Goal: Navigation & Orientation: Find specific page/section

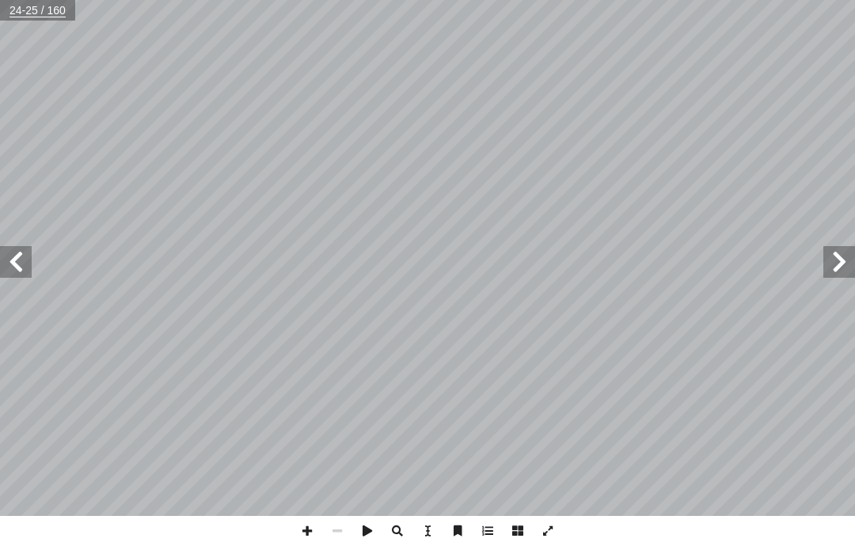
click at [9, 253] on span at bounding box center [16, 262] width 32 height 32
click at [10, 254] on span at bounding box center [16, 262] width 32 height 32
click at [13, 252] on span at bounding box center [16, 262] width 32 height 32
click at [24, 251] on span at bounding box center [16, 262] width 32 height 32
click at [20, 249] on span at bounding box center [16, 262] width 32 height 32
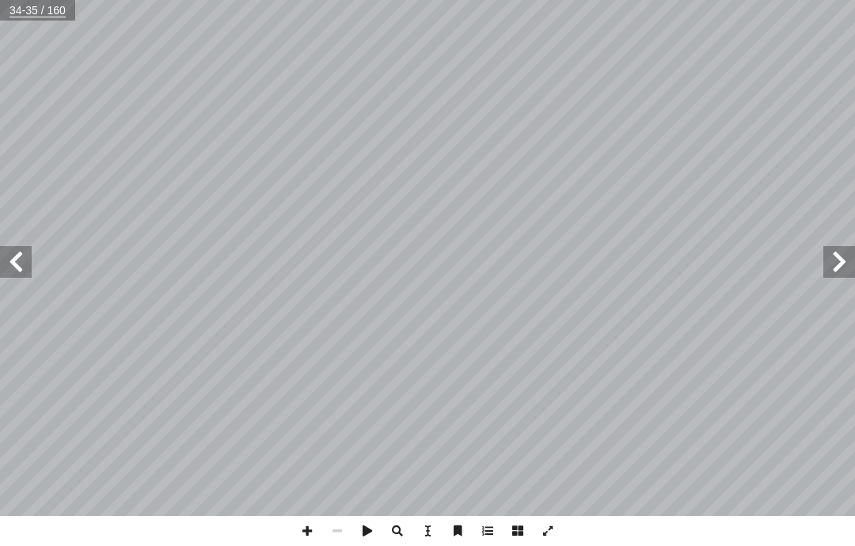
click at [844, 262] on span at bounding box center [839, 262] width 32 height 32
